Goal: Information Seeking & Learning: Learn about a topic

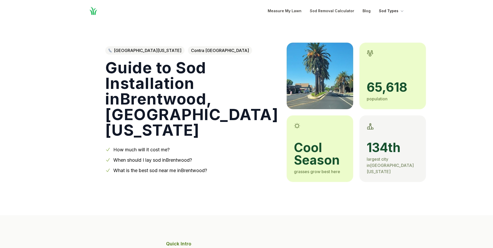
click at [390, 11] on button "Sod Types" at bounding box center [392, 11] width 26 height 6
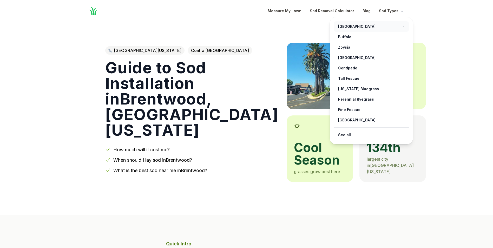
click at [350, 28] on link "[GEOGRAPHIC_DATA] →" at bounding box center [371, 26] width 75 height 10
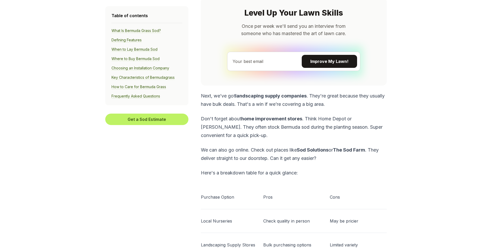
scroll to position [1508, 0]
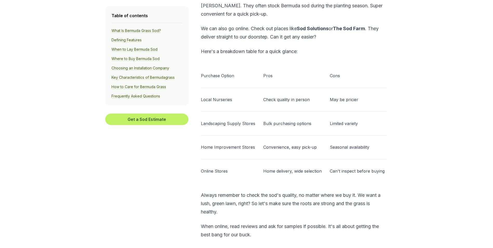
click at [252, 83] on td "Purchase Option" at bounding box center [230, 76] width 59 height 24
drag, startPoint x: 250, startPoint y: 80, endPoint x: 265, endPoint y: 81, distance: 14.4
click at [251, 79] on p "Purchase Option" at bounding box center [229, 76] width 56 height 6
click at [256, 98] on td "Local Nurseries" at bounding box center [230, 100] width 59 height 24
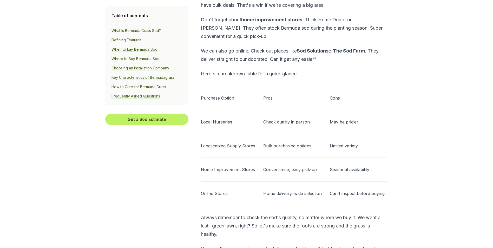
scroll to position [1456, 0]
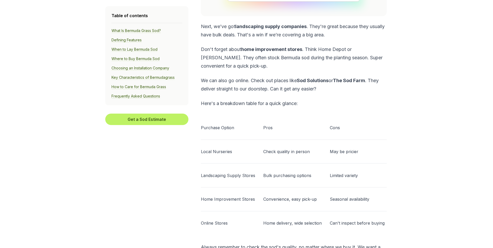
click at [348, 226] on p "Can't inspect before buying" at bounding box center [358, 223] width 57 height 6
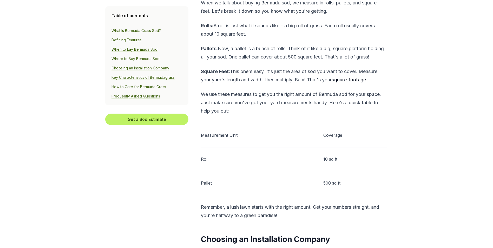
scroll to position [1820, 0]
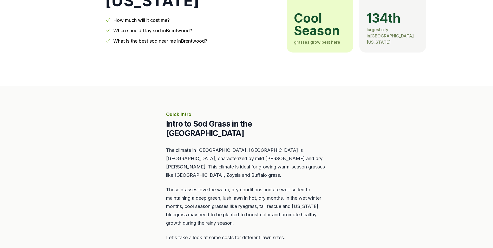
scroll to position [52, 0]
